Goal: Contribute content: Add original content to the website for others to see

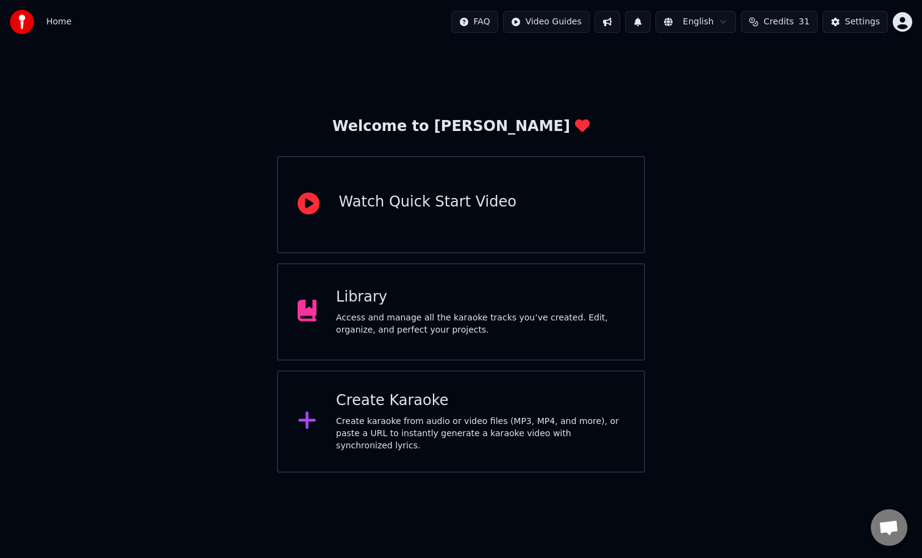
click at [520, 312] on div "Library Access and manage all the karaoke tracks you’ve created. Edit, organize…" at bounding box center [480, 312] width 288 height 49
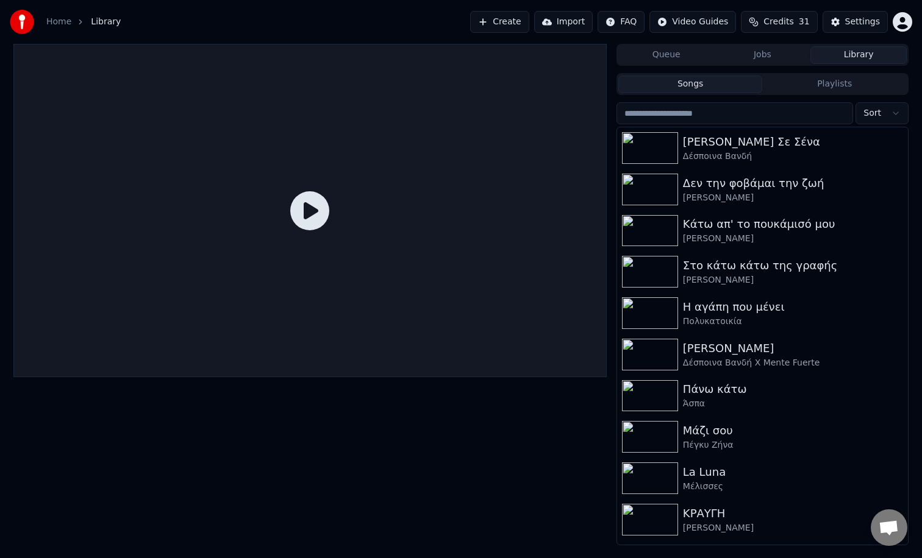
click at [818, 85] on button "Playlists" at bounding box center [834, 85] width 144 height 18
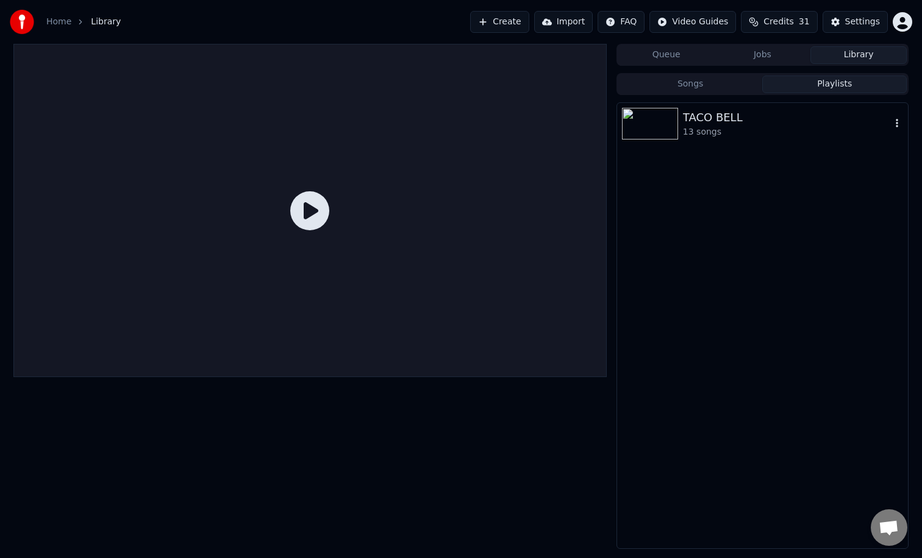
click at [676, 119] on img at bounding box center [650, 124] width 56 height 32
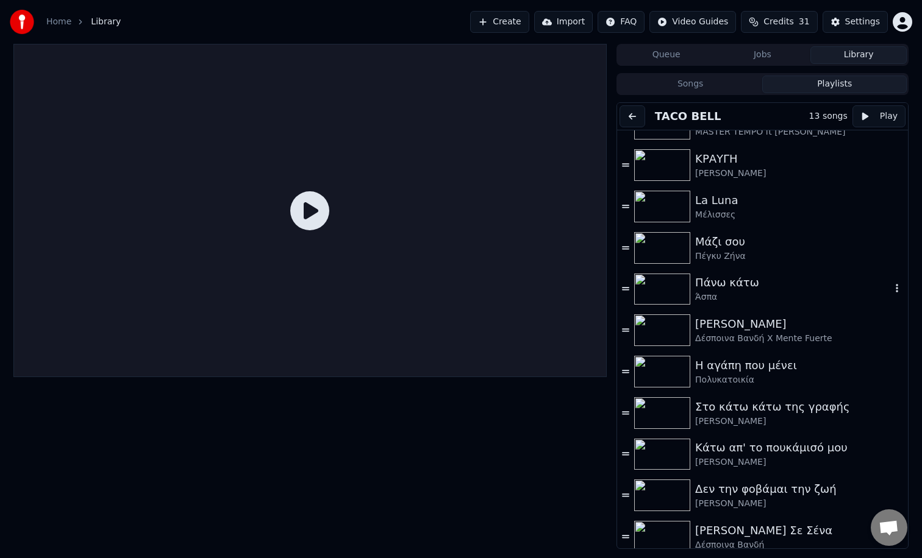
scroll to position [95, 0]
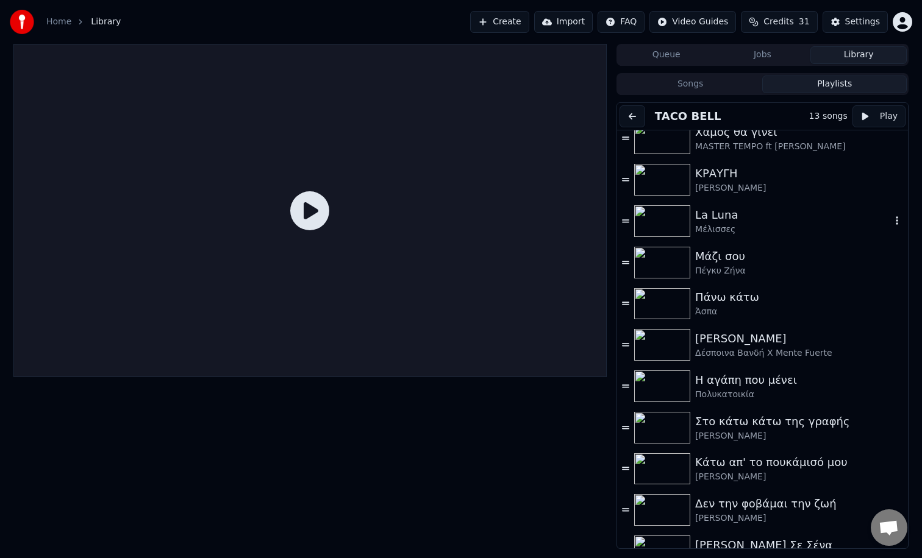
click at [647, 230] on img at bounding box center [662, 221] width 56 height 32
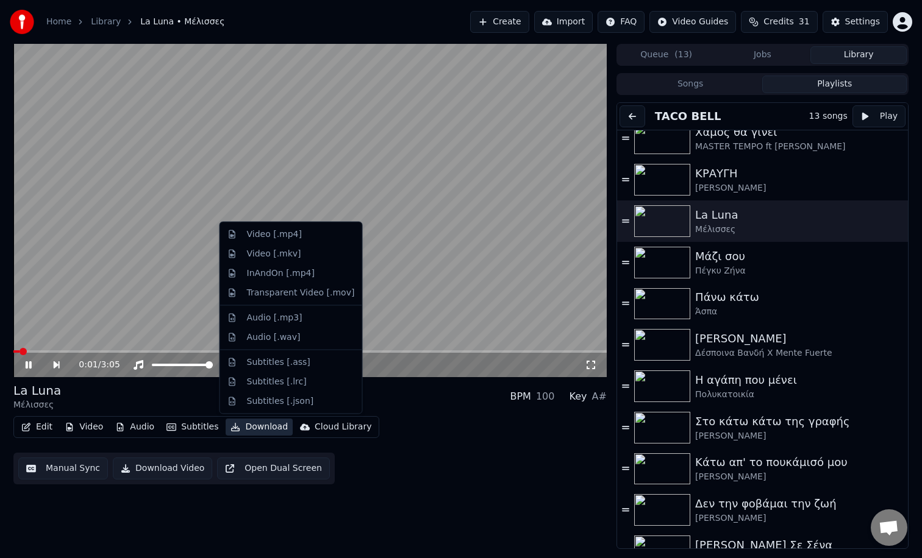
click at [235, 430] on icon "button" at bounding box center [235, 427] width 9 height 9
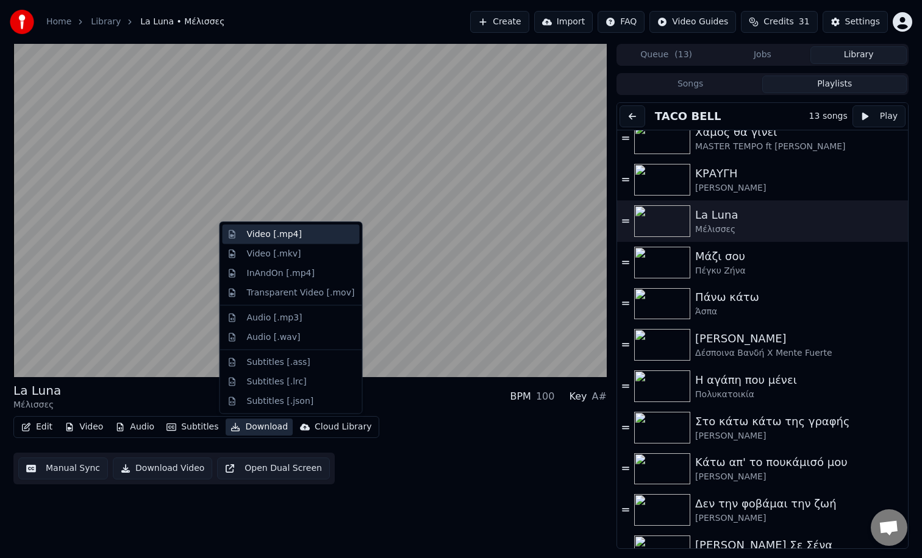
click at [298, 236] on div "Video [.mp4]" at bounding box center [274, 235] width 55 height 12
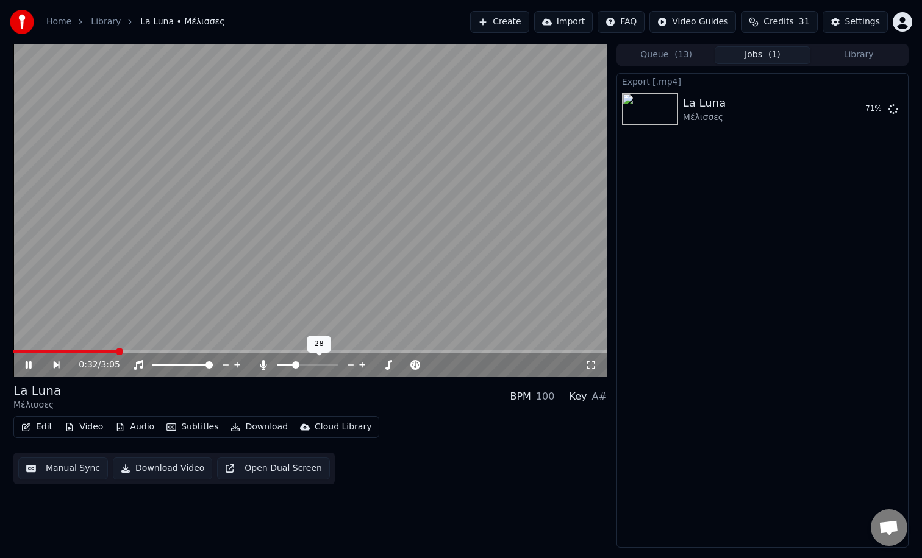
click at [294, 369] on span at bounding box center [295, 365] width 7 height 7
click at [294, 370] on div at bounding box center [318, 365] width 98 height 12
click at [363, 364] on icon at bounding box center [363, 365] width 12 height 12
click at [295, 363] on span at bounding box center [296, 365] width 7 height 7
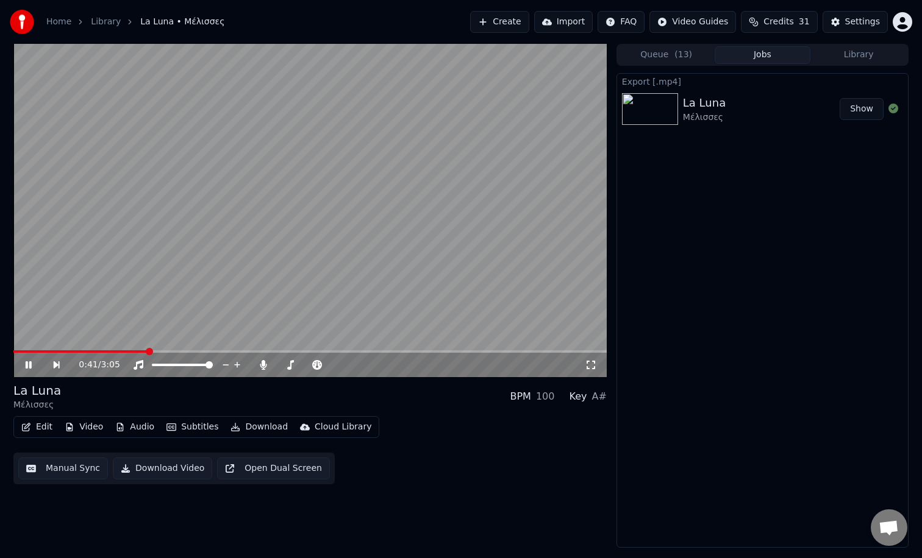
click at [858, 111] on button "Show" at bounding box center [862, 109] width 44 height 22
click at [482, 352] on span at bounding box center [309, 352] width 593 height 2
click at [572, 352] on span at bounding box center [309, 352] width 593 height 2
click at [560, 352] on span at bounding box center [294, 352] width 563 height 2
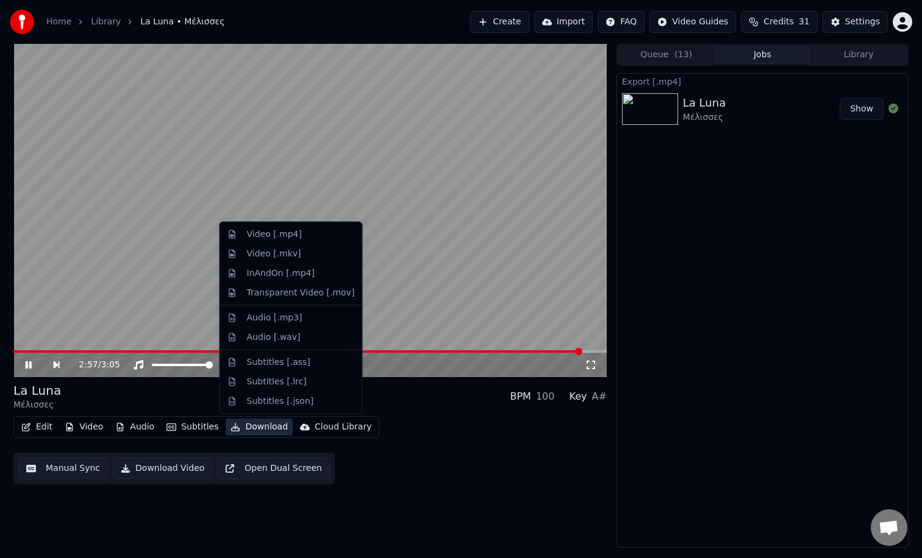
click at [247, 432] on button "Download" at bounding box center [259, 427] width 67 height 17
click at [299, 241] on div "Video [.mp4]" at bounding box center [291, 235] width 137 height 20
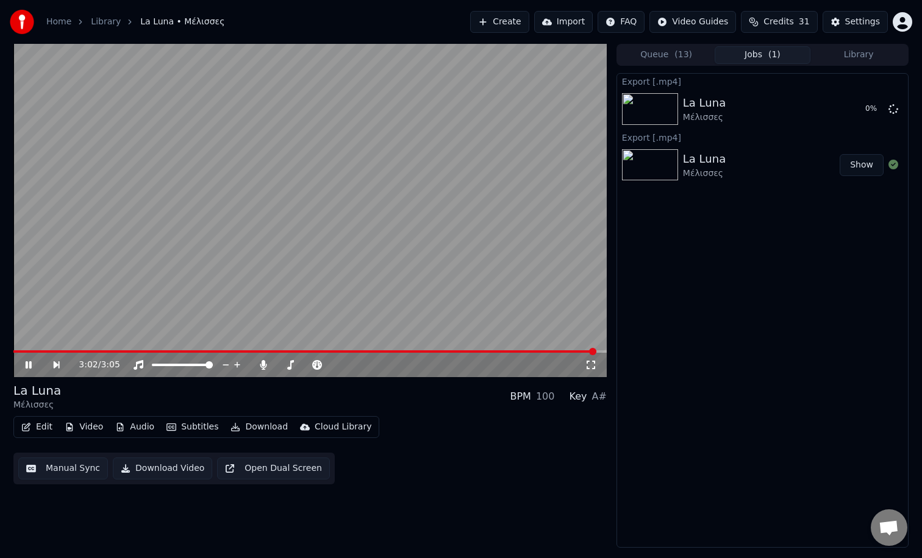
click at [41, 352] on span at bounding box center [304, 352] width 583 height 2
click at [86, 351] on span at bounding box center [309, 352] width 593 height 2
click at [79, 354] on div "0:23 / 3:05" at bounding box center [309, 365] width 593 height 24
click at [79, 352] on span at bounding box center [46, 352] width 67 height 2
click at [222, 311] on video at bounding box center [309, 210] width 593 height 333
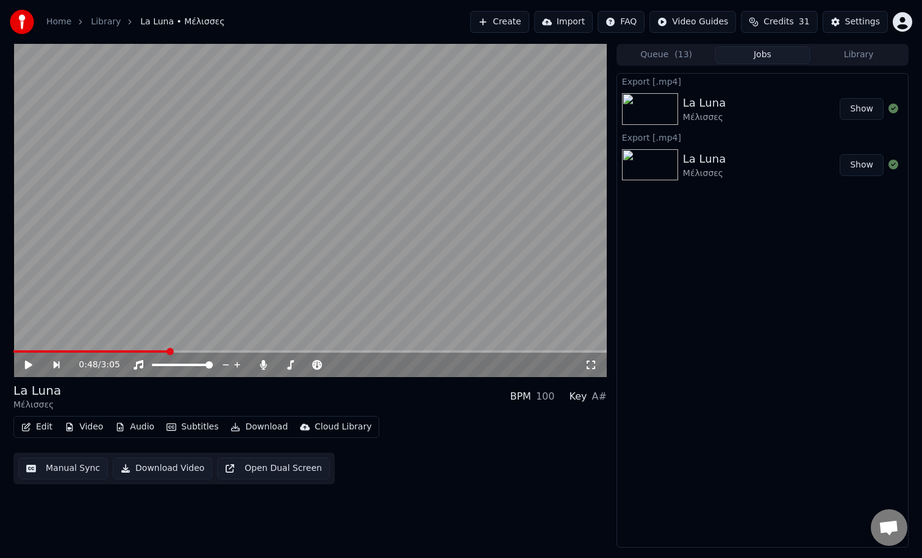
click at [869, 113] on button "Show" at bounding box center [862, 109] width 44 height 22
click at [840, 98] on button "Show" at bounding box center [862, 109] width 44 height 22
click at [212, 350] on video at bounding box center [309, 210] width 593 height 333
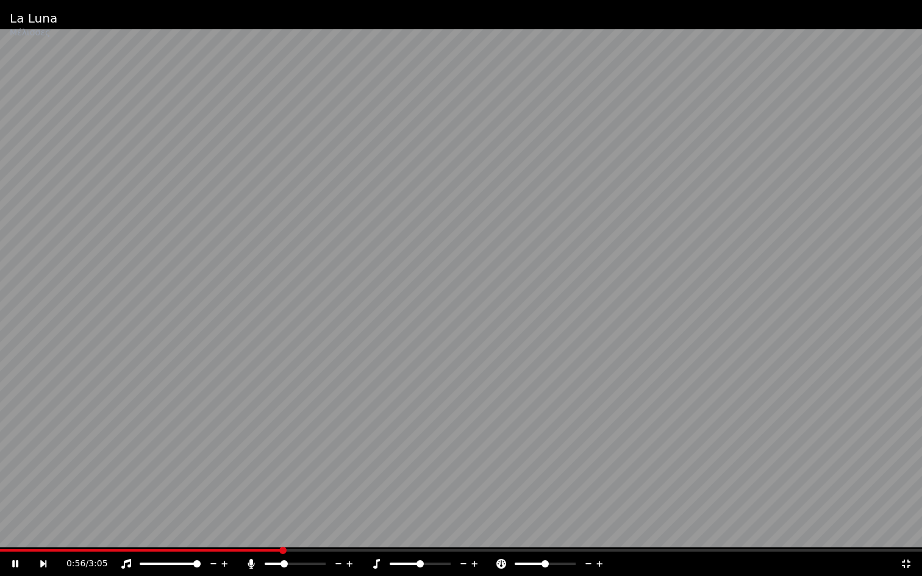
click at [223, 550] on span at bounding box center [141, 550] width 282 height 2
click at [213, 550] on span at bounding box center [107, 550] width 214 height 2
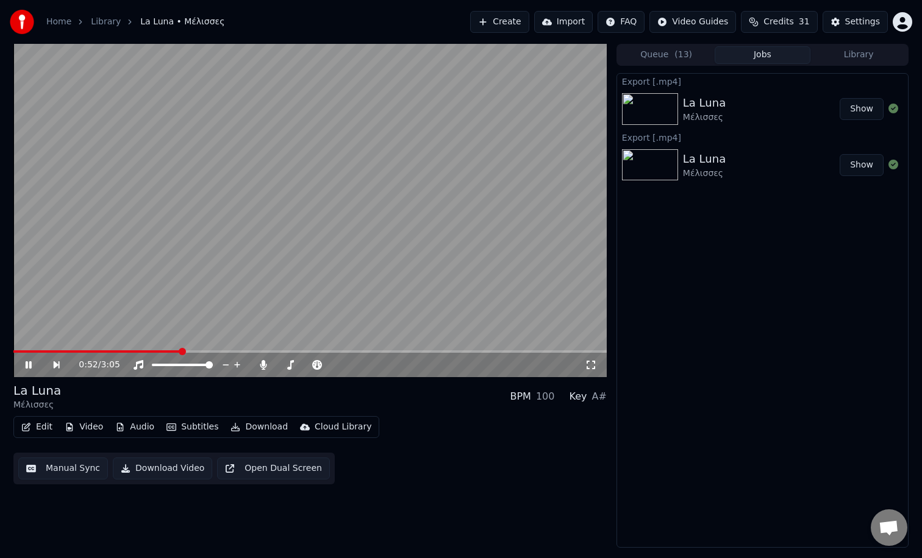
click at [35, 368] on icon at bounding box center [37, 365] width 28 height 10
click at [874, 50] on button "Library" at bounding box center [858, 55] width 96 height 18
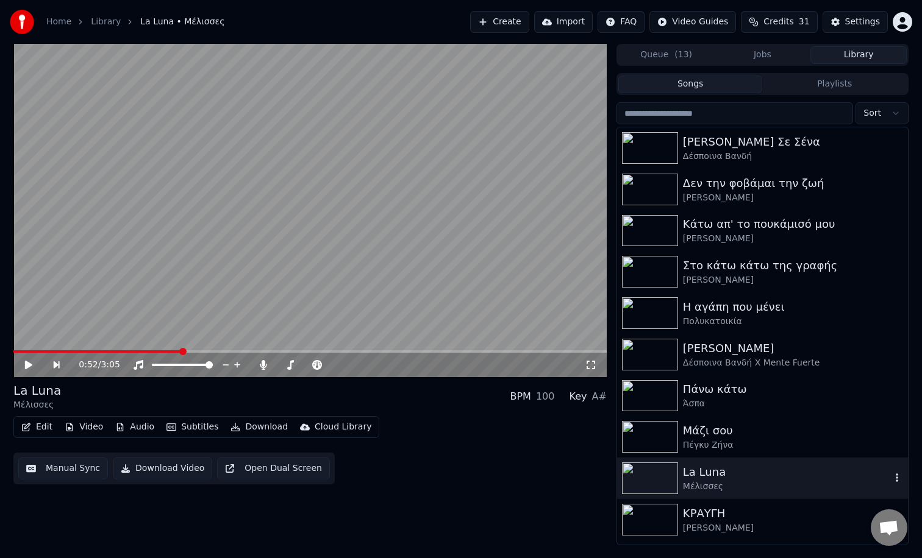
click at [760, 471] on div "La Luna" at bounding box center [787, 472] width 208 height 17
click at [73, 352] on span at bounding box center [309, 352] width 593 height 2
click at [116, 353] on div "0:19 / 3:05" at bounding box center [309, 365] width 593 height 24
click at [124, 351] on span at bounding box center [309, 352] width 593 height 2
click at [47, 428] on button "Edit" at bounding box center [36, 427] width 41 height 17
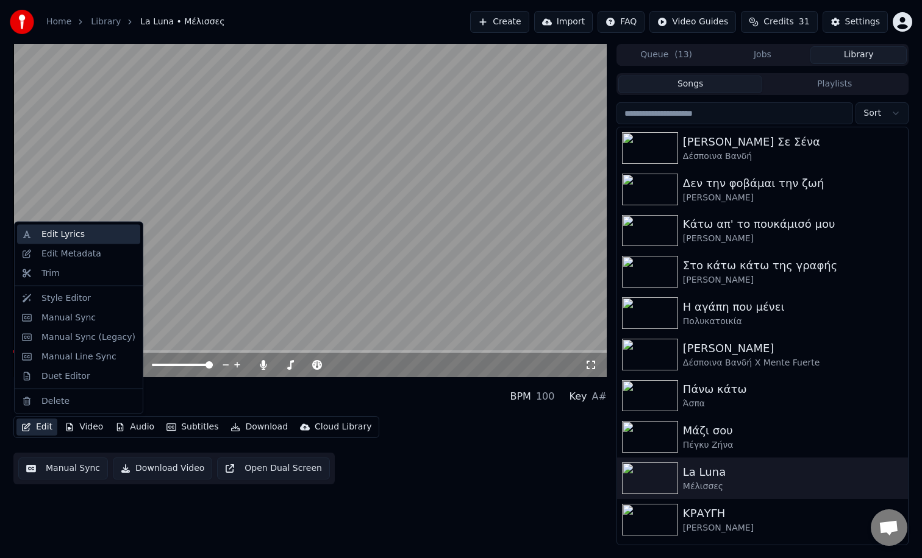
click at [94, 238] on div "Edit Lyrics" at bounding box center [88, 235] width 94 height 12
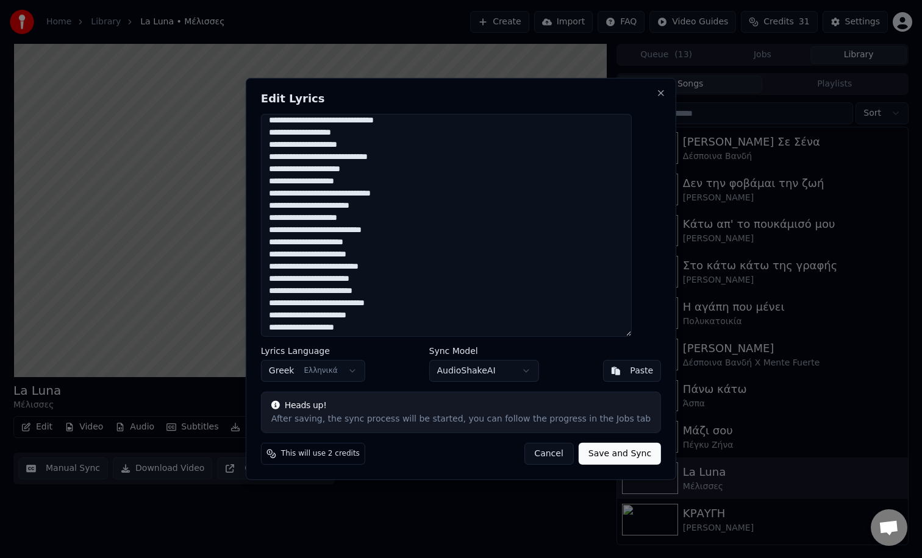
scroll to position [21, 0]
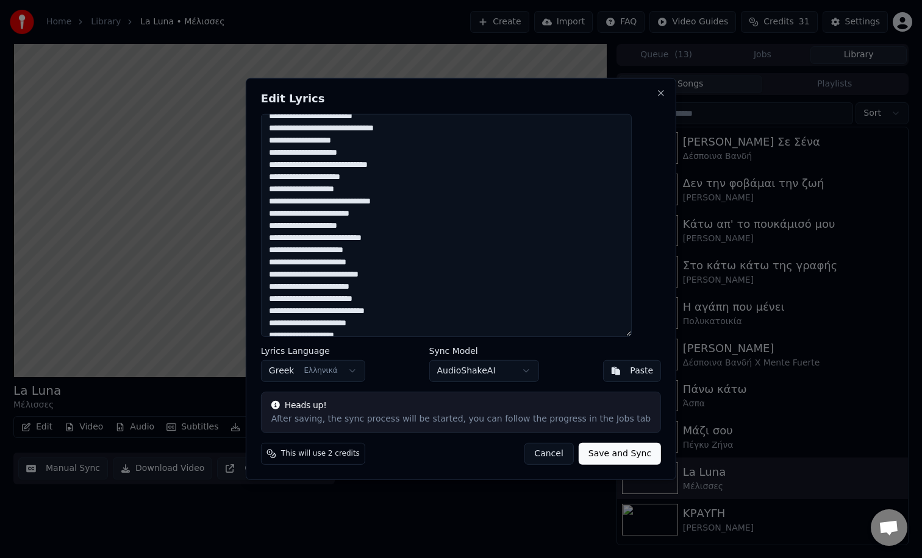
click at [326, 263] on textarea at bounding box center [446, 225] width 371 height 223
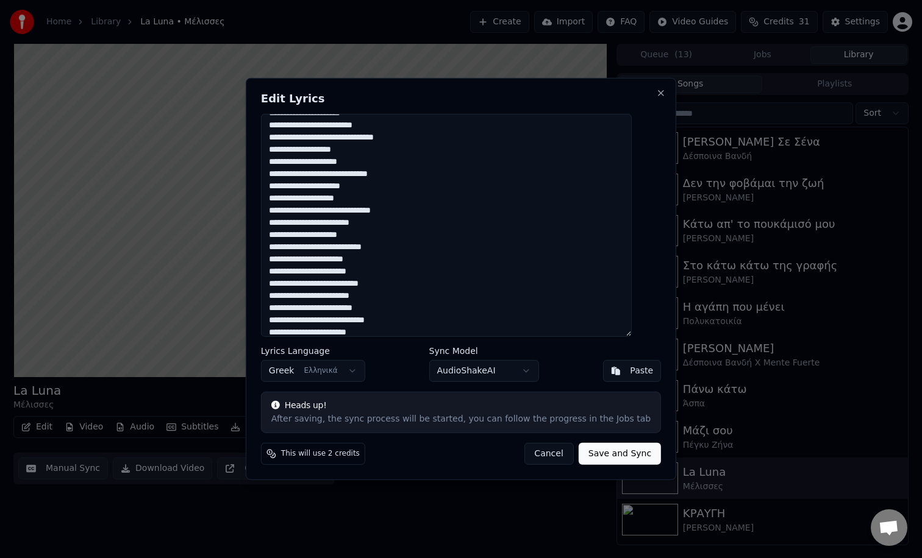
scroll to position [0, 0]
type textarea "**********"
click at [601, 454] on button "Save and Sync" at bounding box center [620, 454] width 82 height 22
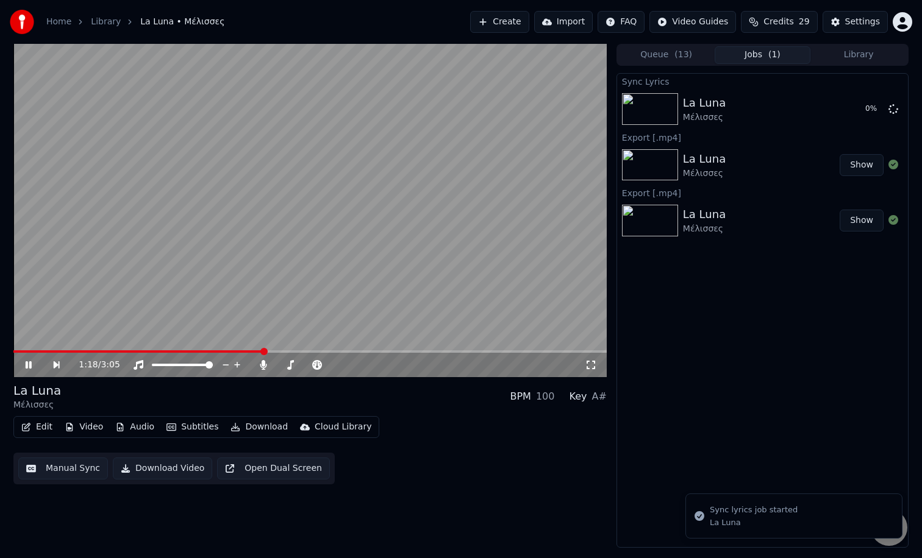
click at [34, 364] on icon at bounding box center [37, 365] width 28 height 10
click at [105, 353] on div "1:21 / 3:05" at bounding box center [309, 365] width 593 height 24
click at [105, 354] on div "1:21 / 3:05" at bounding box center [309, 365] width 593 height 24
click at [106, 352] on span at bounding box center [59, 352] width 93 height 2
click at [143, 350] on video at bounding box center [309, 210] width 593 height 333
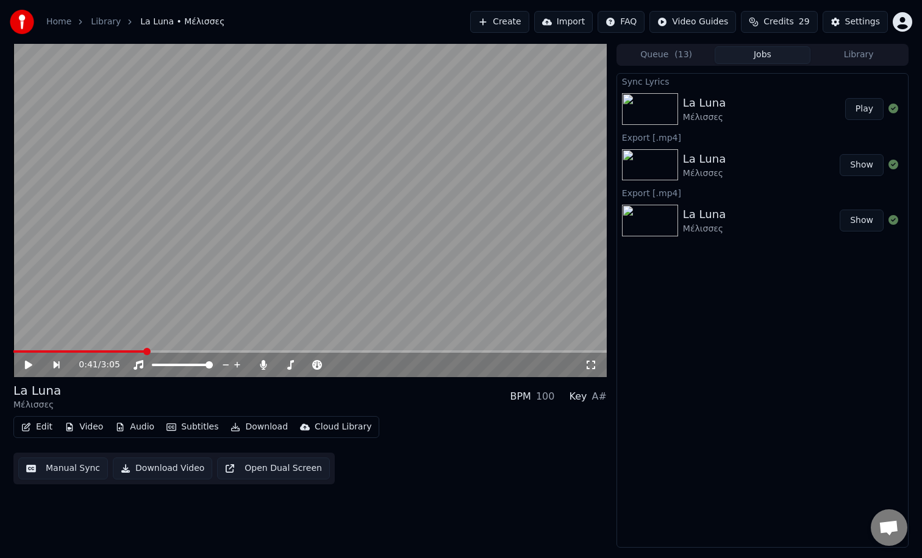
click at [143, 351] on span at bounding box center [309, 352] width 593 height 2
click at [32, 367] on icon at bounding box center [37, 365] width 28 height 10
click at [252, 432] on button "Download" at bounding box center [259, 427] width 67 height 17
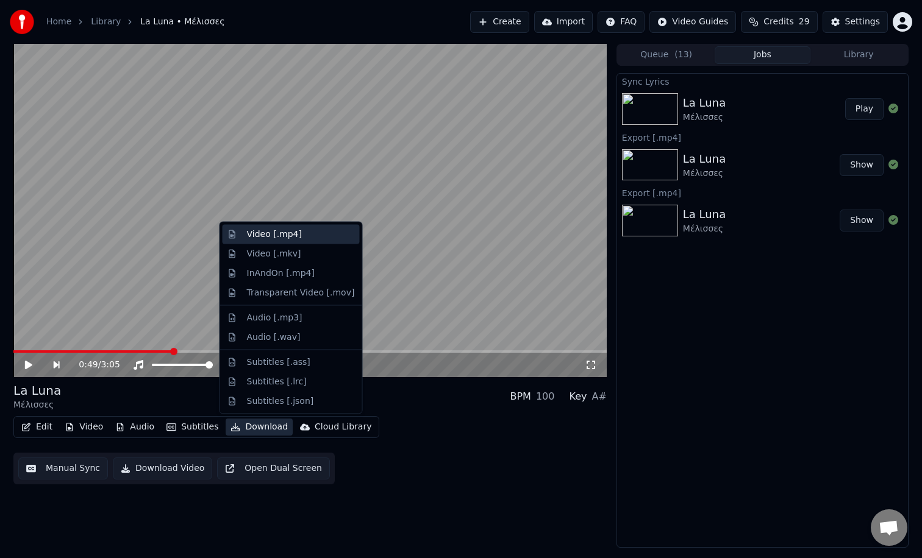
click at [303, 241] on div "Video [.mp4]" at bounding box center [291, 235] width 137 height 20
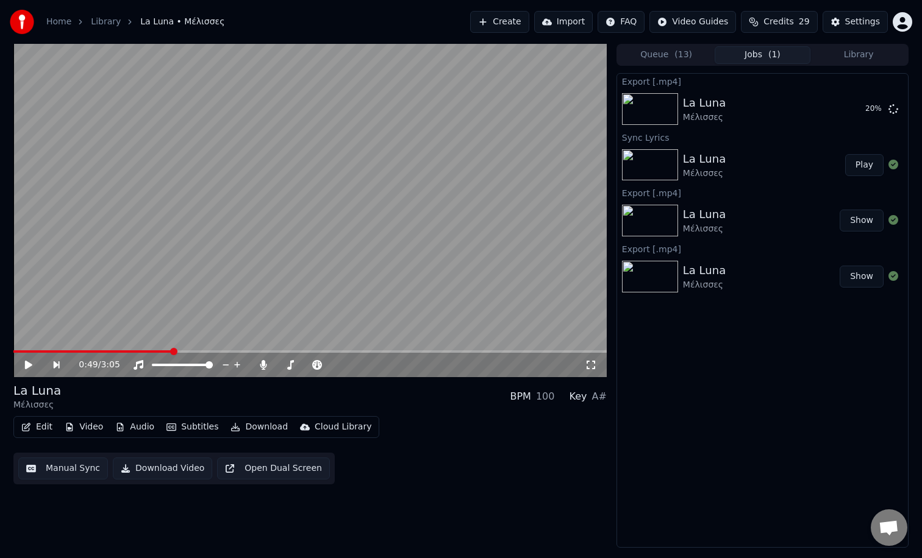
click at [546, 351] on span at bounding box center [309, 352] width 593 height 2
click at [515, 351] on span at bounding box center [281, 352] width 537 height 2
click at [494, 351] on span at bounding box center [267, 352] width 508 height 2
click at [579, 352] on span at bounding box center [309, 352] width 593 height 2
click at [551, 356] on div "2:57 / 3:05" at bounding box center [309, 365] width 593 height 24
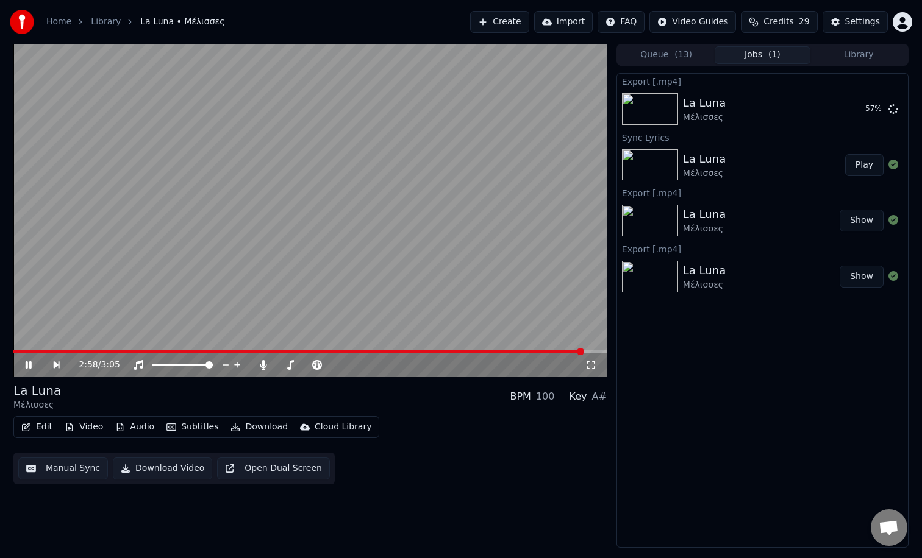
click at [552, 354] on div "2:58 / 3:05" at bounding box center [309, 365] width 593 height 24
click at [30, 348] on video at bounding box center [309, 210] width 593 height 333
click at [37, 351] on span at bounding box center [303, 352] width 580 height 2
click at [53, 351] on span at bounding box center [309, 352] width 593 height 2
click at [66, 351] on span at bounding box center [309, 352] width 593 height 2
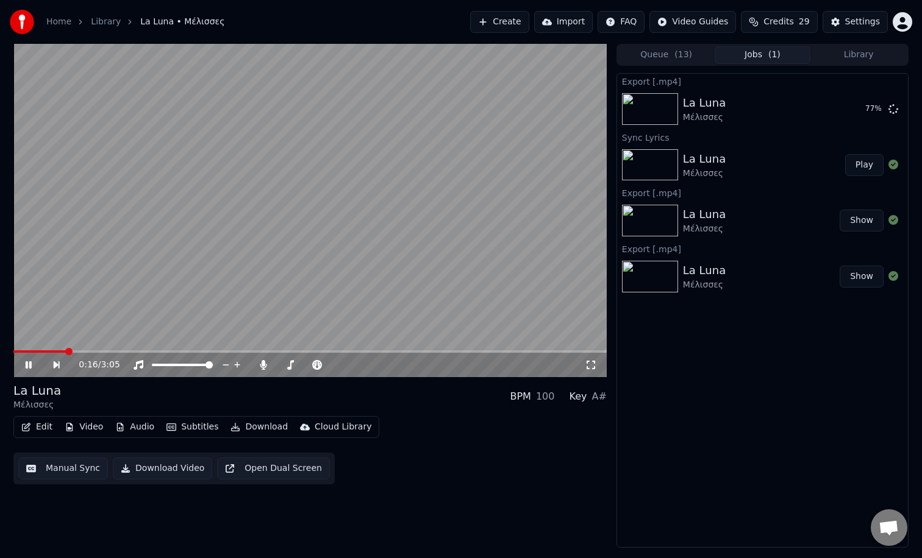
click at [77, 350] on video at bounding box center [309, 210] width 593 height 333
click at [81, 351] on span at bounding box center [309, 352] width 593 height 2
click at [125, 351] on span at bounding box center [309, 352] width 593 height 2
click at [168, 351] on span at bounding box center [309, 352] width 593 height 2
click at [198, 353] on div "0:49 / 3:05" at bounding box center [309, 365] width 593 height 24
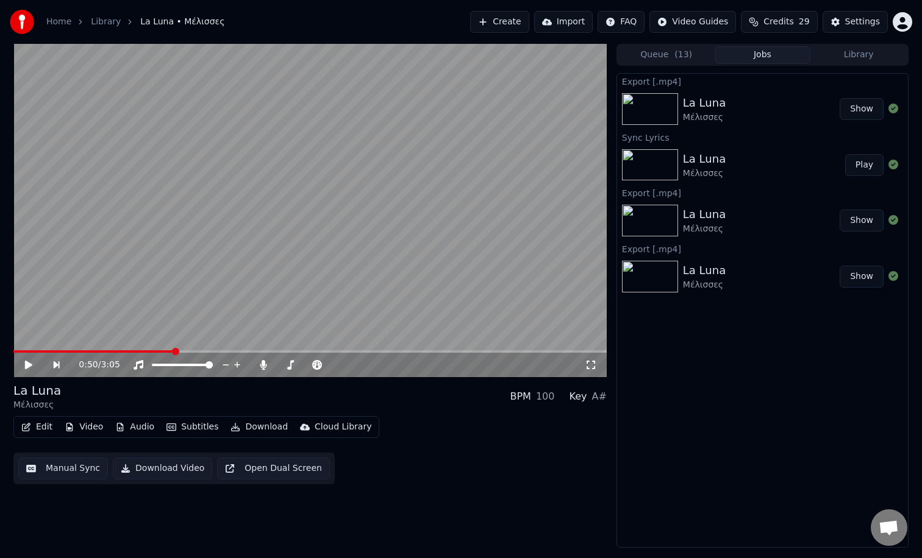
click at [860, 110] on button "Show" at bounding box center [862, 109] width 44 height 22
click at [866, 110] on button "Show" at bounding box center [862, 109] width 44 height 22
